Goal: Navigation & Orientation: Find specific page/section

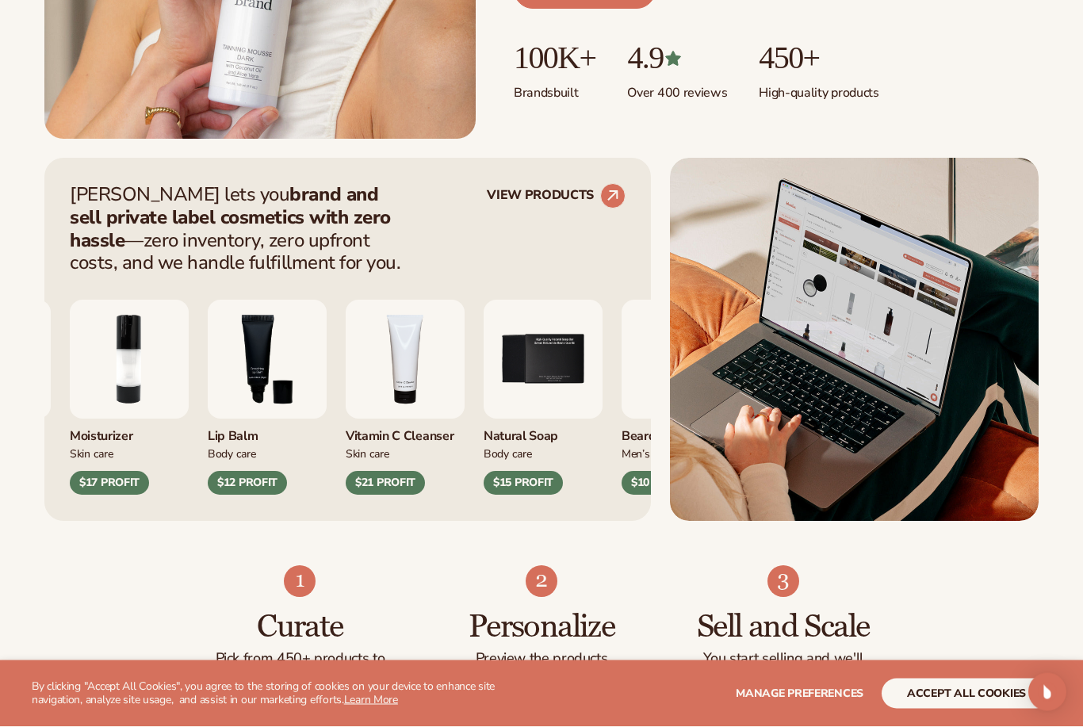
scroll to position [512, 0]
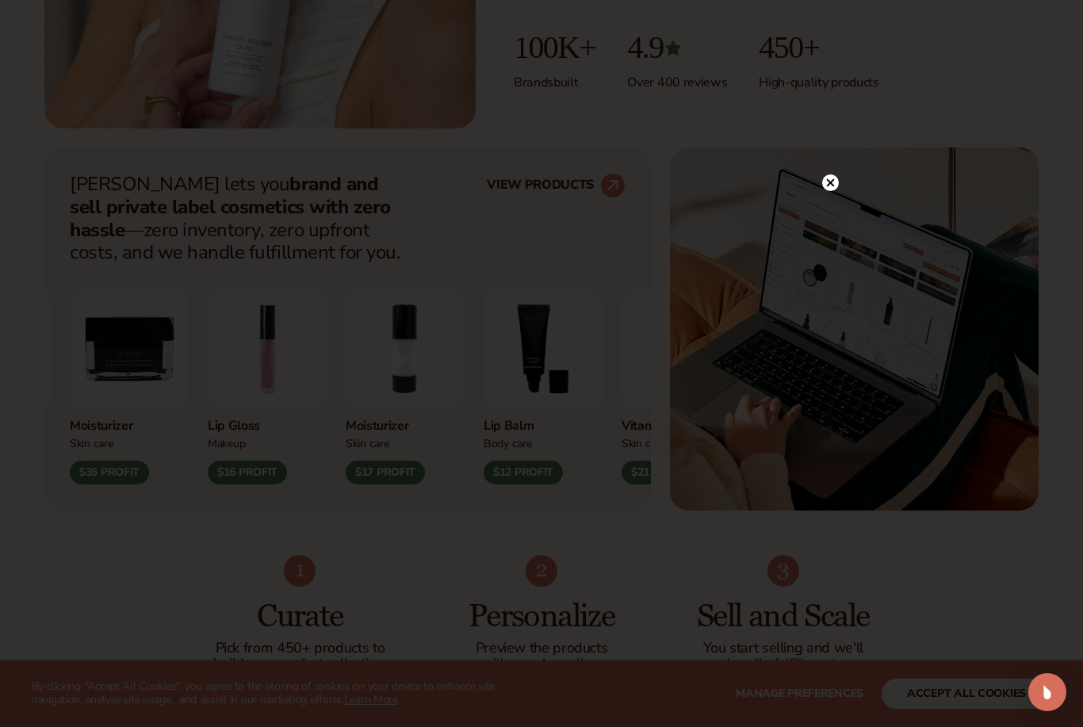
click at [830, 191] on icon at bounding box center [831, 183] width 17 height 17
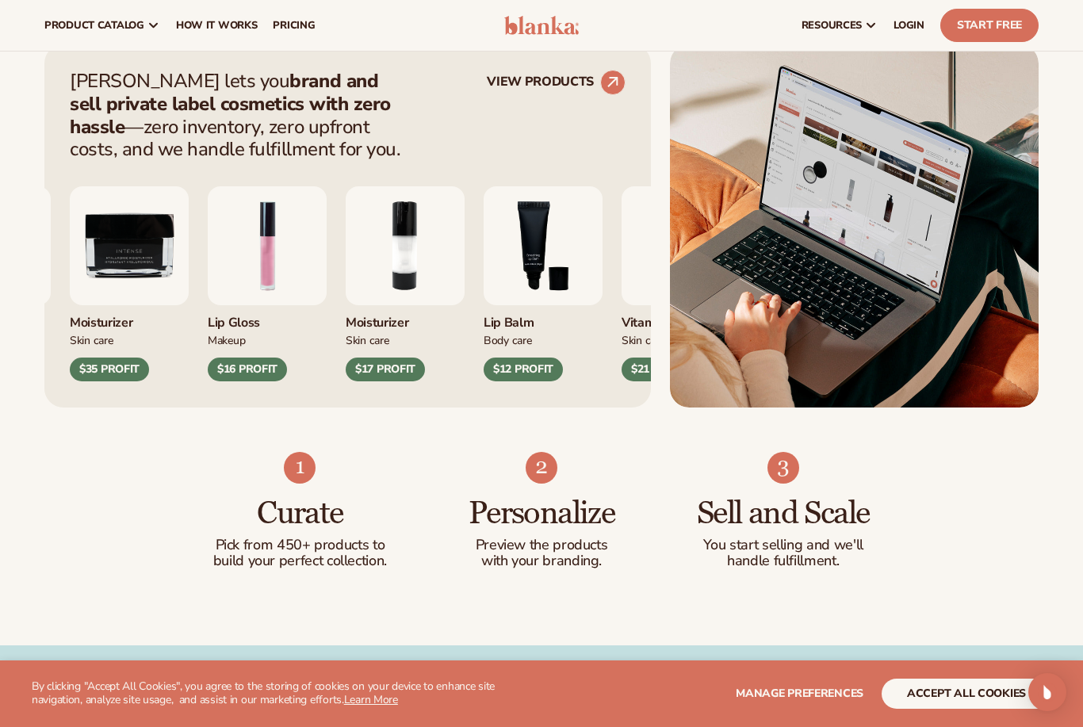
scroll to position [0, 0]
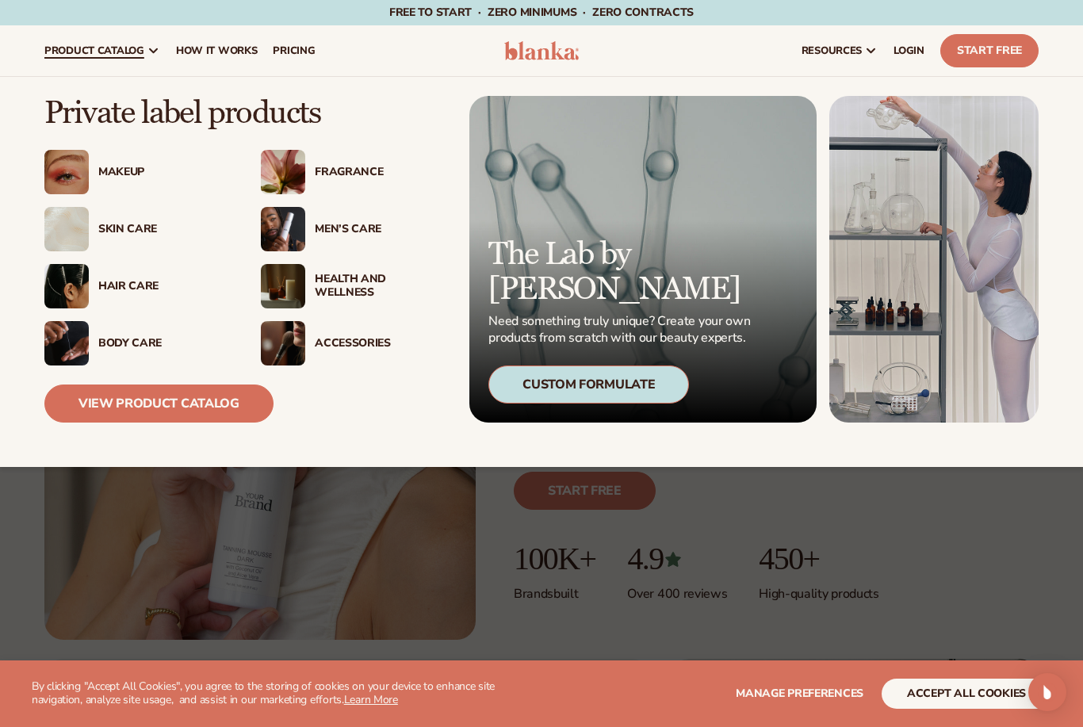
click at [154, 416] on link "View Product Catalog" at bounding box center [158, 404] width 229 height 38
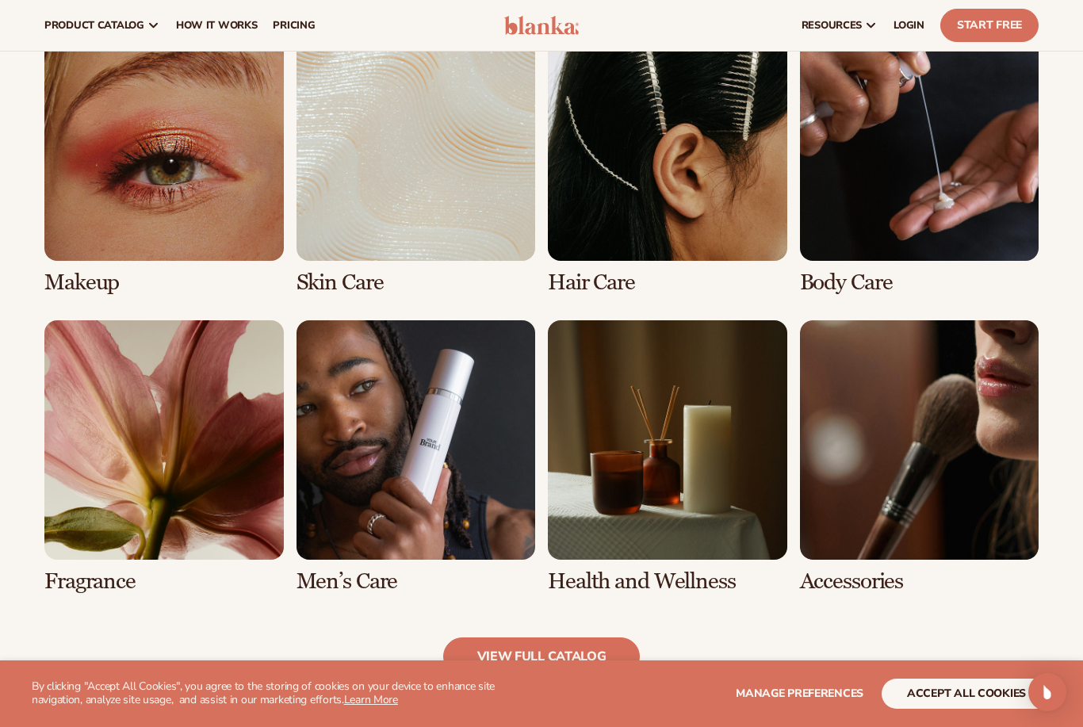
scroll to position [1159, 0]
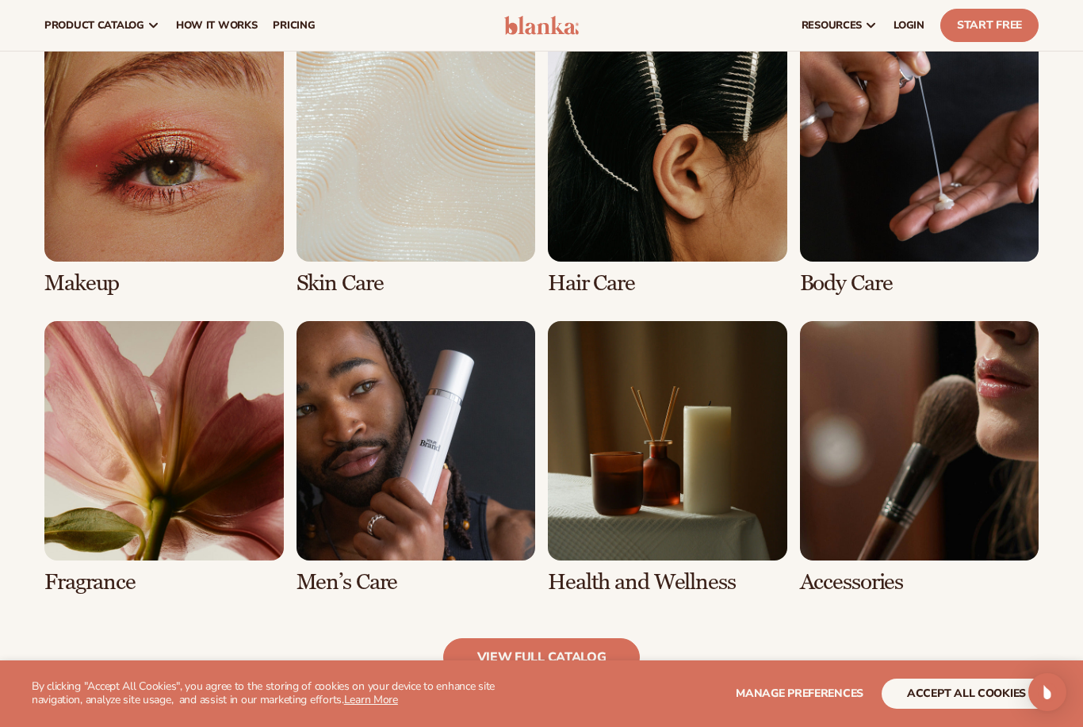
click at [973, 389] on link "8 / 8" at bounding box center [920, 457] width 240 height 273
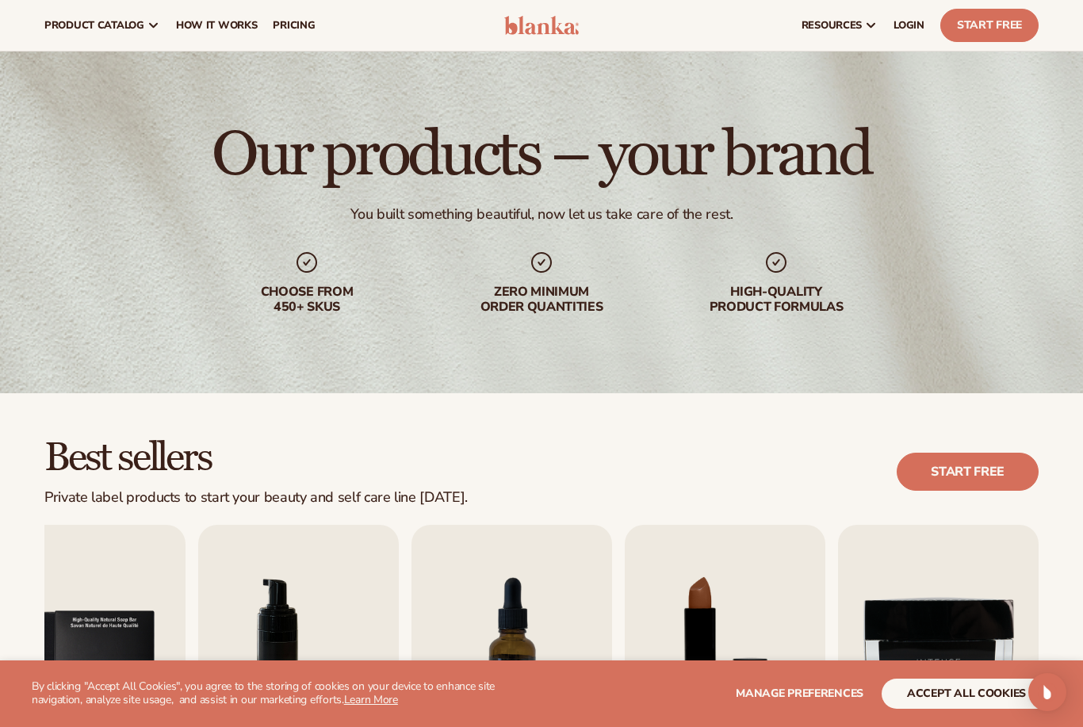
scroll to position [32, 0]
click at [1023, 267] on div "Our products – your brand You built something beautiful, now let us take care o…" at bounding box center [541, 219] width 1083 height 349
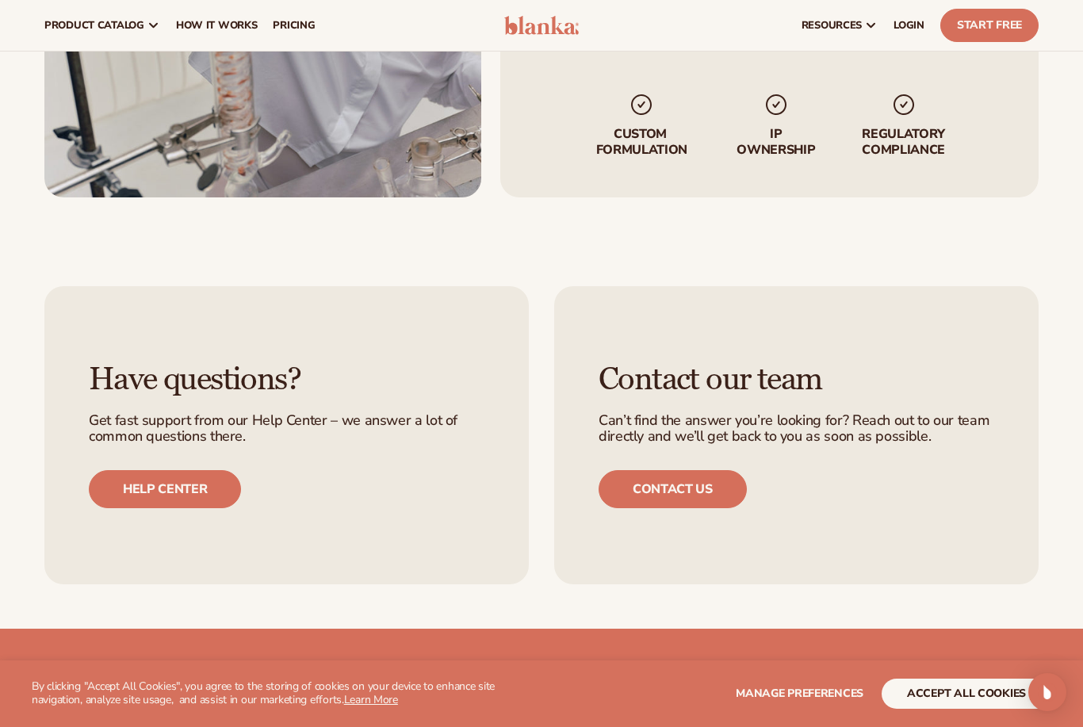
scroll to position [2164, 0]
